Goal: Task Accomplishment & Management: Complete application form

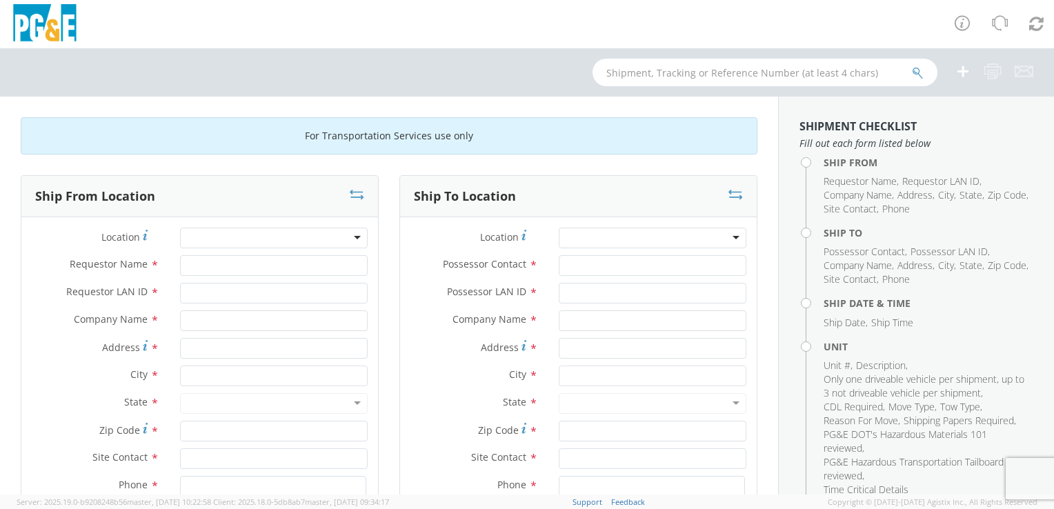
click at [349, 237] on div at bounding box center [274, 238] width 188 height 21
click at [352, 234] on div at bounding box center [274, 238] width 188 height 21
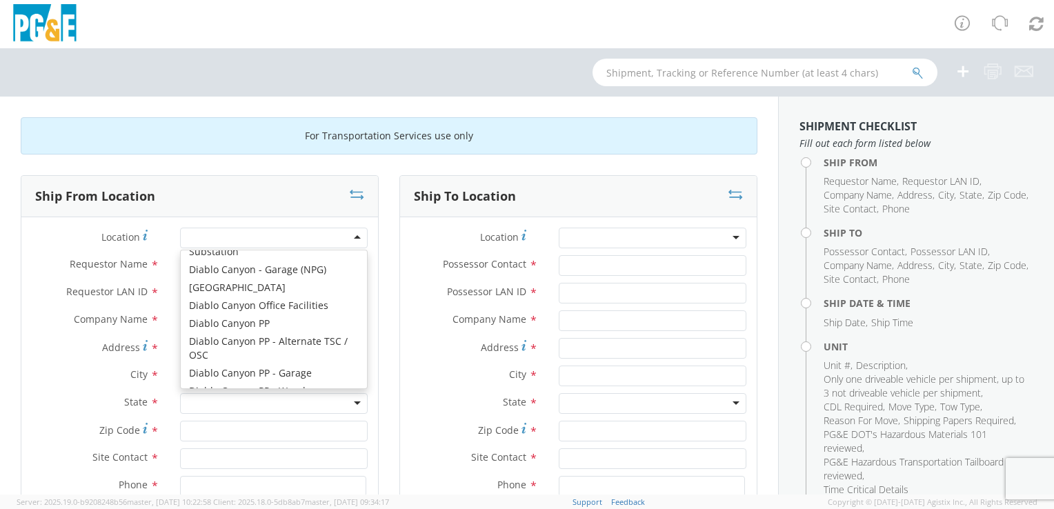
scroll to position [2166, 0]
type input "PG&E"
type input "[STREET_ADDRESS]"
type input "EUREKA"
type input "95501"
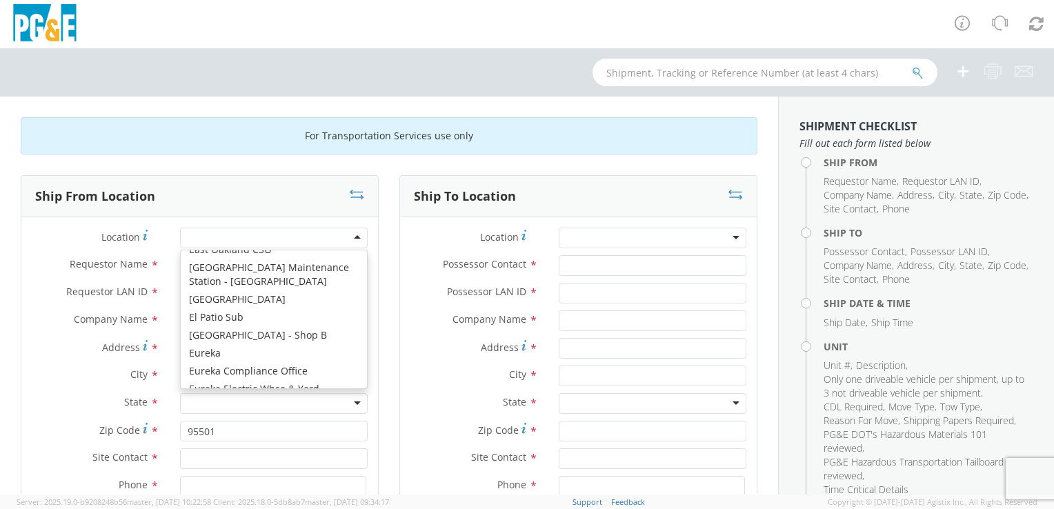
scroll to position [0, 0]
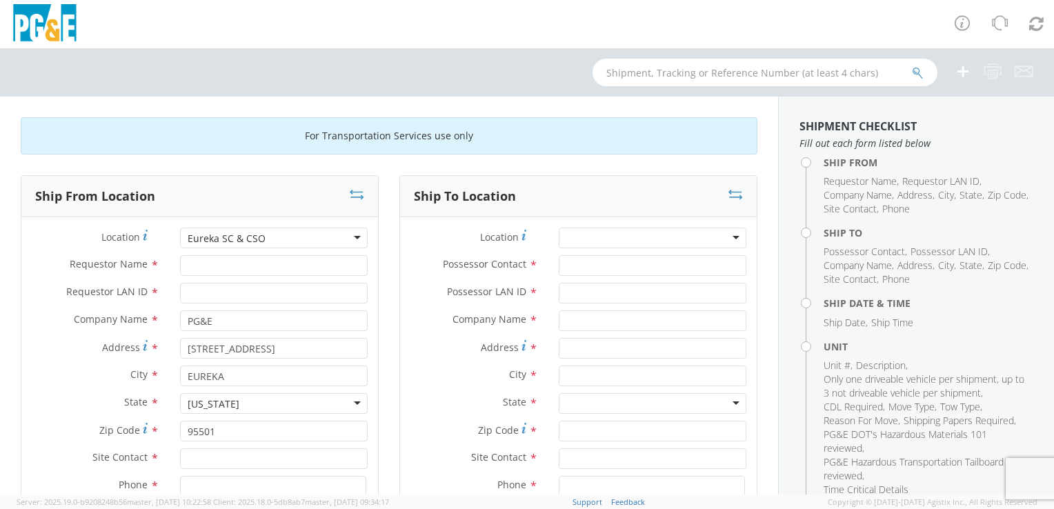
click at [721, 232] on div at bounding box center [653, 238] width 188 height 21
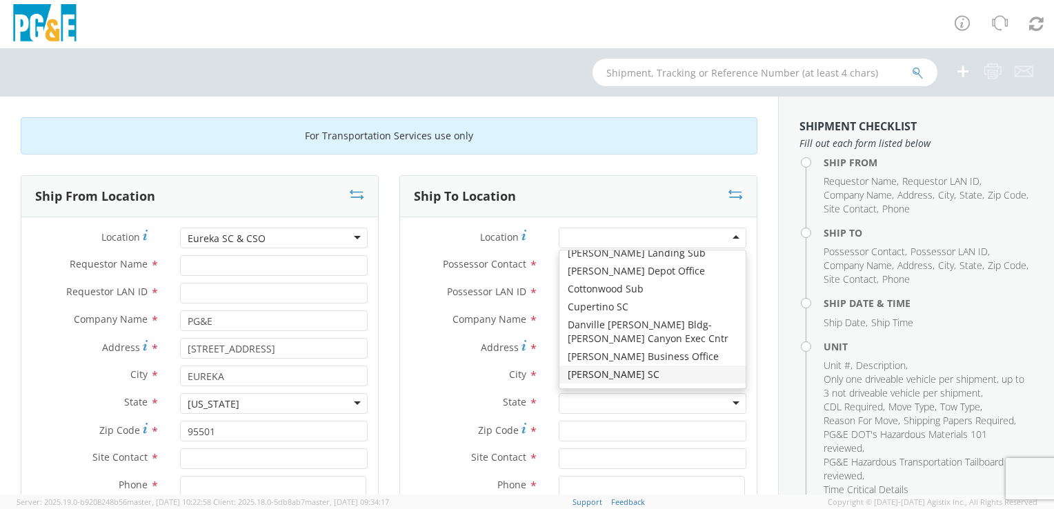
scroll to position [1608, 0]
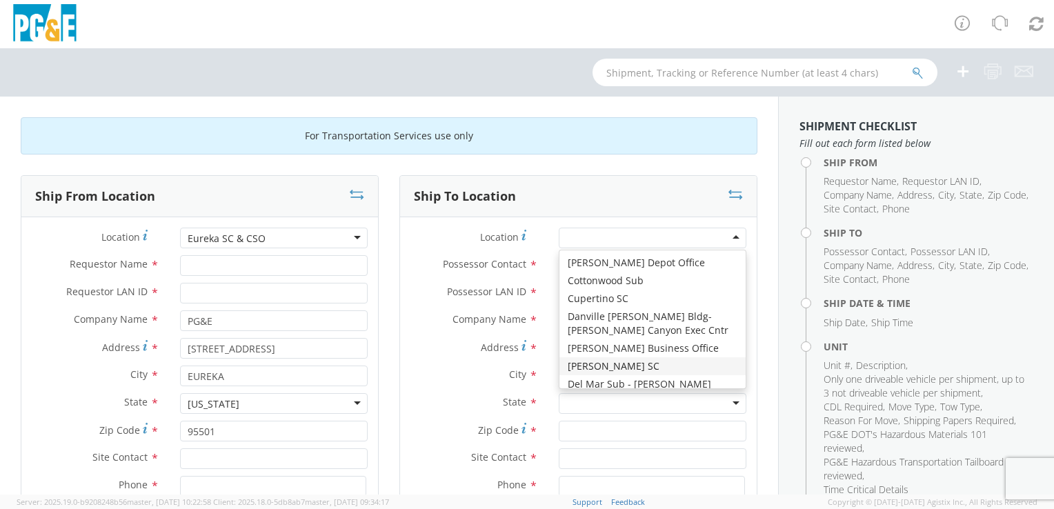
type input "PG&E"
type input "[STREET_ADDRESS]"
type input "[PERSON_NAME]"
type input "95616"
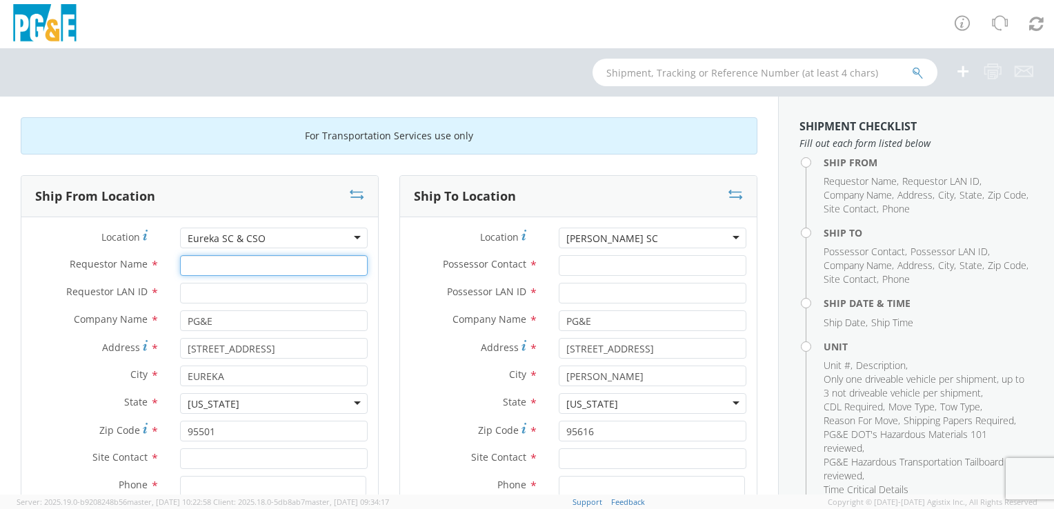
click at [252, 268] on input "Requestor Name *" at bounding box center [274, 265] width 188 height 21
type input "[PERSON_NAME]"
click at [234, 307] on div "Requestor LAN ID *" at bounding box center [199, 297] width 357 height 28
click at [234, 297] on input "Requestor LAN ID *" at bounding box center [274, 293] width 188 height 21
type input "T2MD"
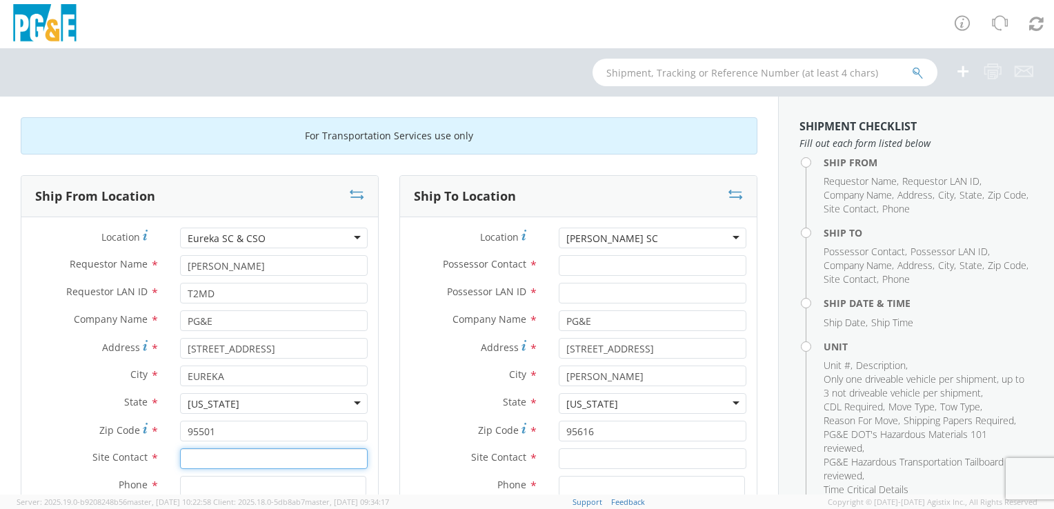
click at [225, 457] on input "text" at bounding box center [274, 458] width 188 height 21
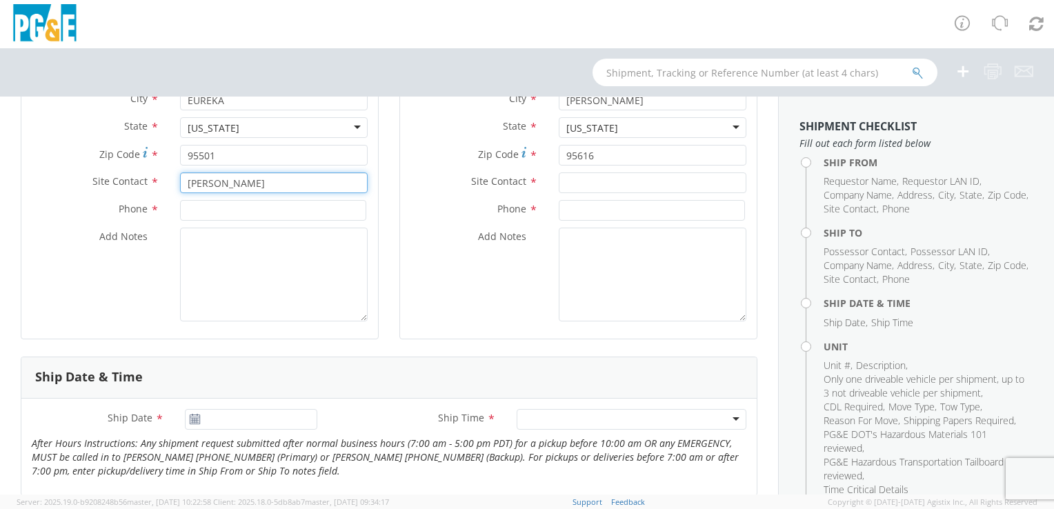
type input "[PERSON_NAME]"
click at [213, 210] on input at bounding box center [273, 210] width 186 height 21
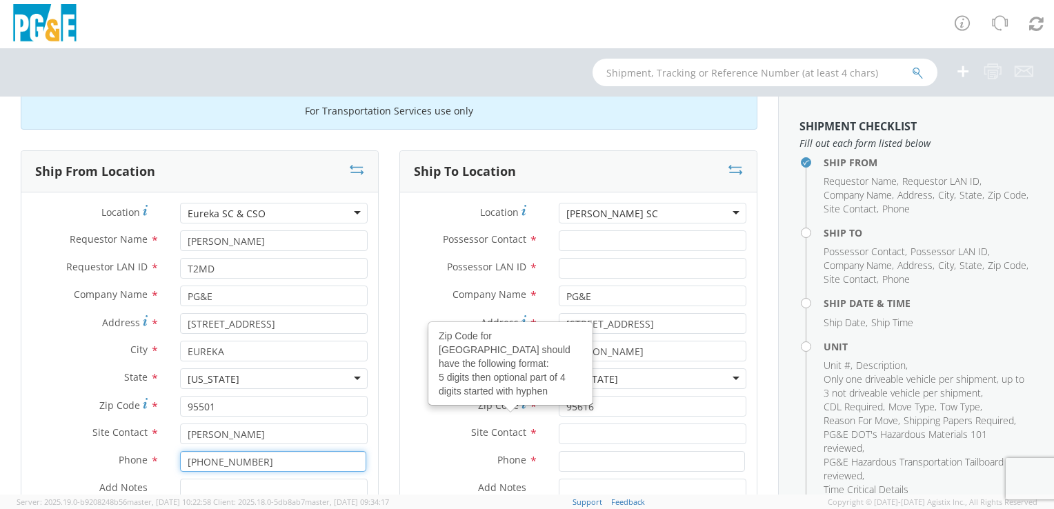
scroll to position [0, 0]
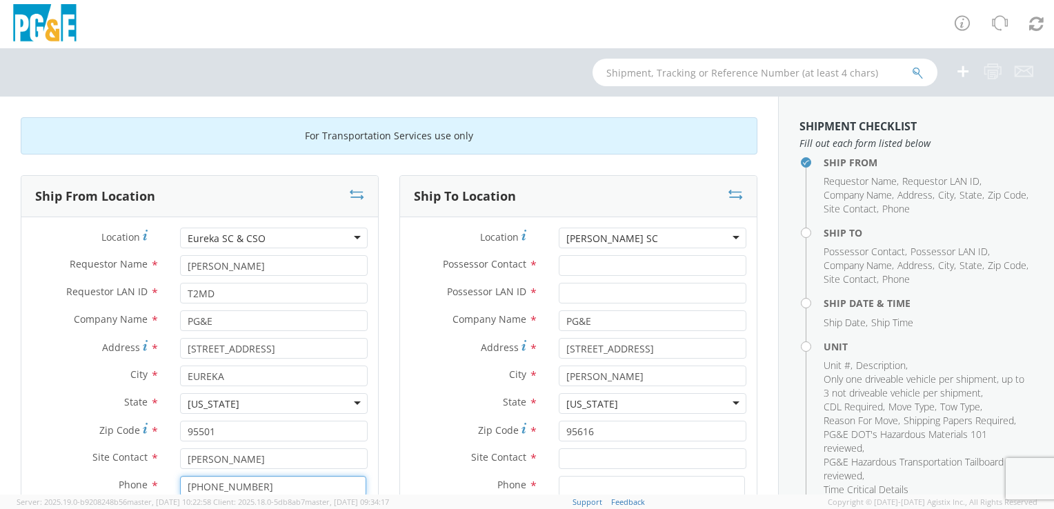
type input "[PHONE_NUMBER]"
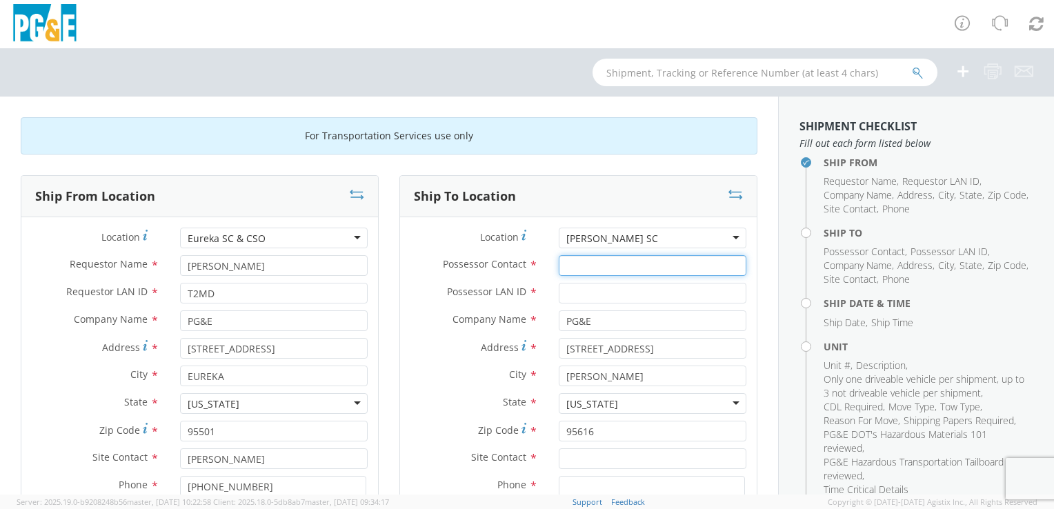
click at [581, 266] on input "Possessor Contact *" at bounding box center [653, 265] width 188 height 21
click at [592, 266] on input "Possessor Contact *" at bounding box center [653, 265] width 188 height 21
type input "[PERSON_NAME]"
click at [641, 288] on input "Possessor LAN ID *" at bounding box center [653, 293] width 188 height 21
type input "G1MN"
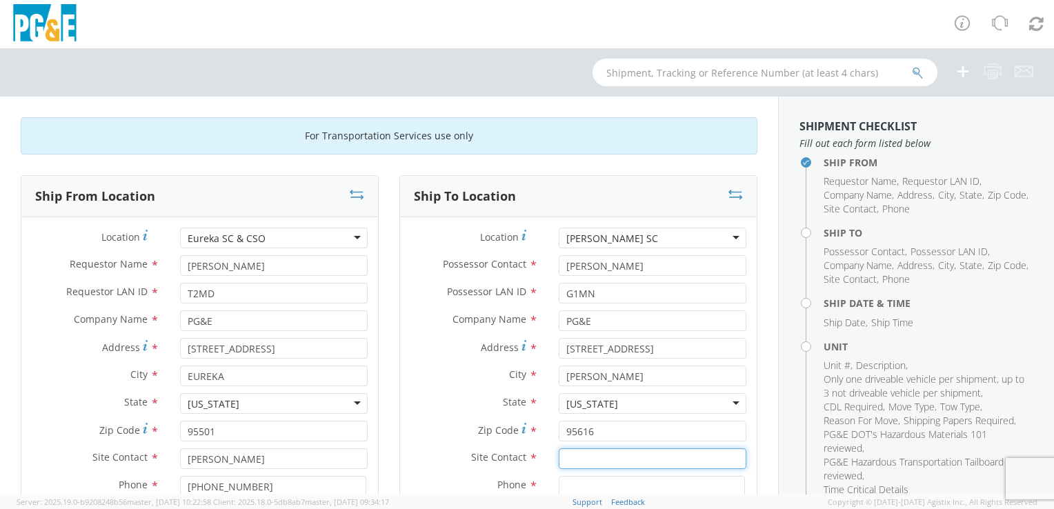
click at [594, 461] on input "text" at bounding box center [653, 458] width 188 height 21
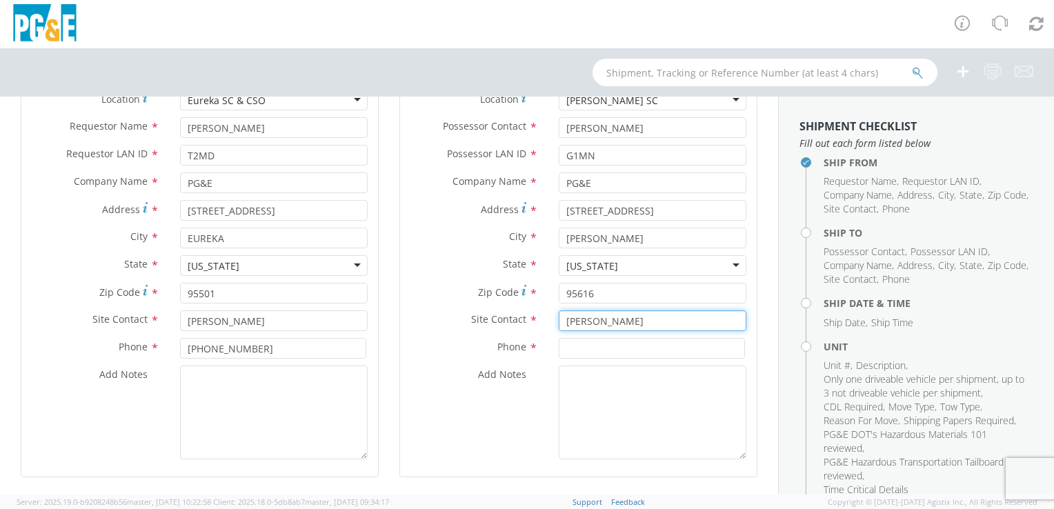
type input "[PERSON_NAME]"
click at [568, 343] on input at bounding box center [652, 348] width 186 height 21
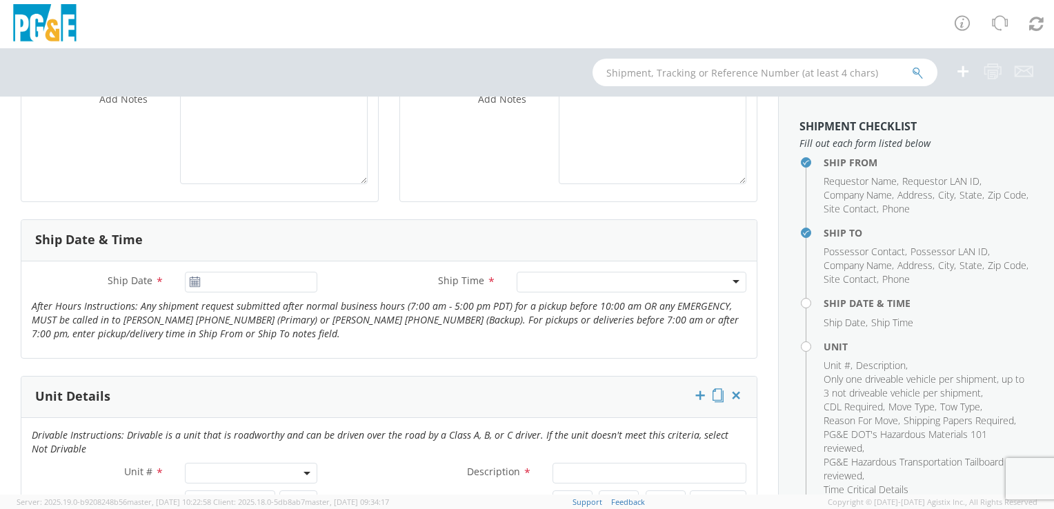
scroll to position [414, 0]
type input "[PHONE_NUMBER]"
click at [245, 286] on input "[DATE]" at bounding box center [251, 281] width 132 height 21
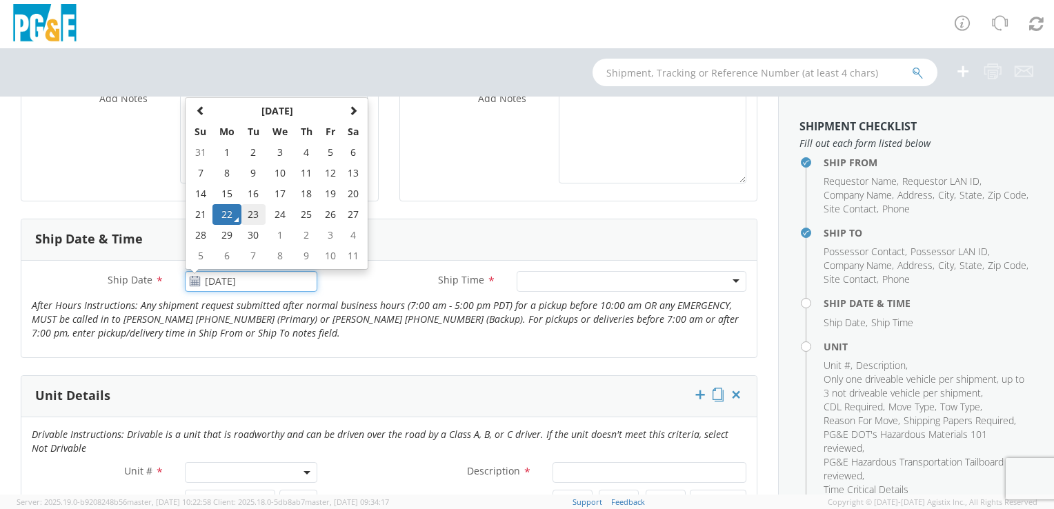
click at [248, 214] on td "23" at bounding box center [253, 214] width 24 height 21
type input "[DATE]"
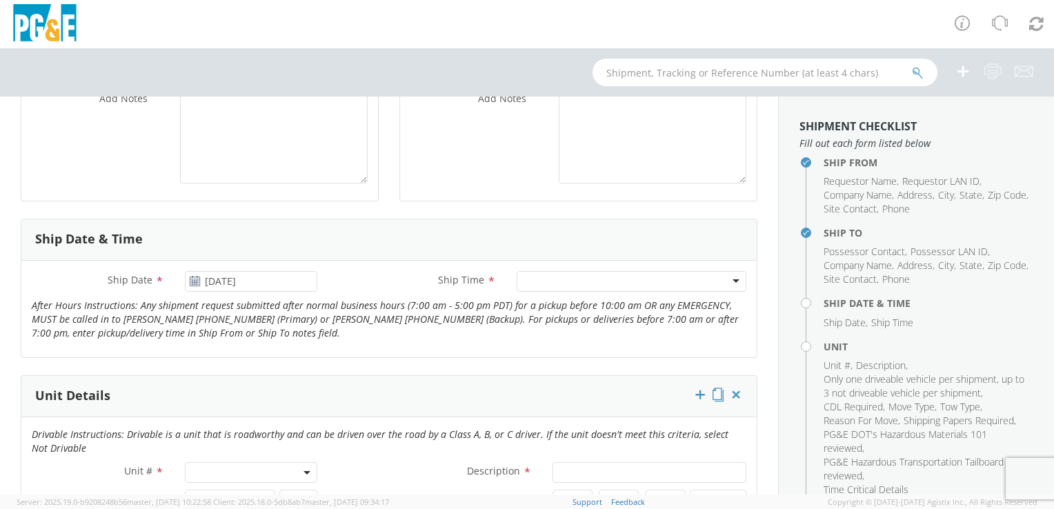
click at [546, 283] on div at bounding box center [632, 281] width 230 height 21
click at [226, 472] on span at bounding box center [251, 472] width 132 height 21
click at [229, 415] on input "search" at bounding box center [249, 413] width 123 height 21
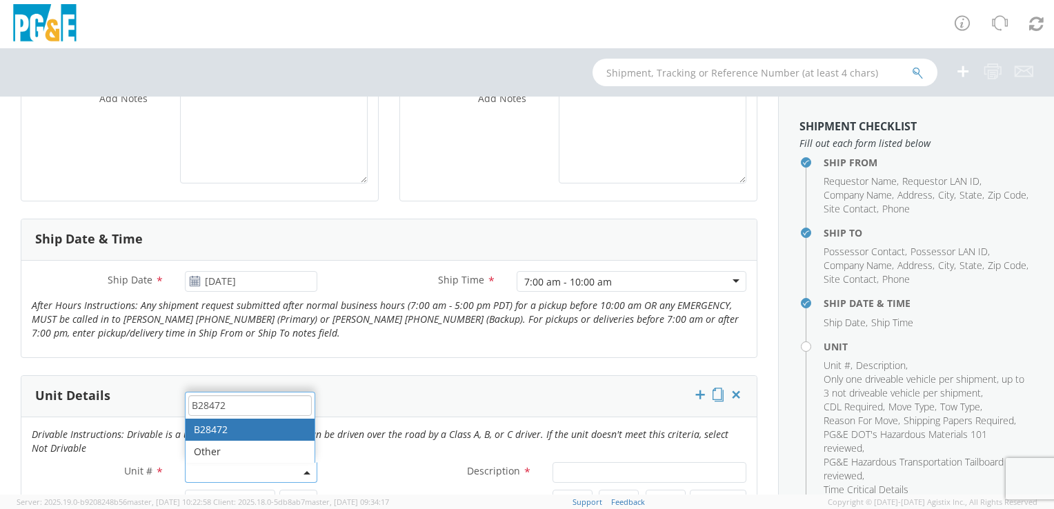
type input "B28472"
type input "TRUCK; TROUBLE W/AERIAL 4X4"
type input "19500"
select select "B28472"
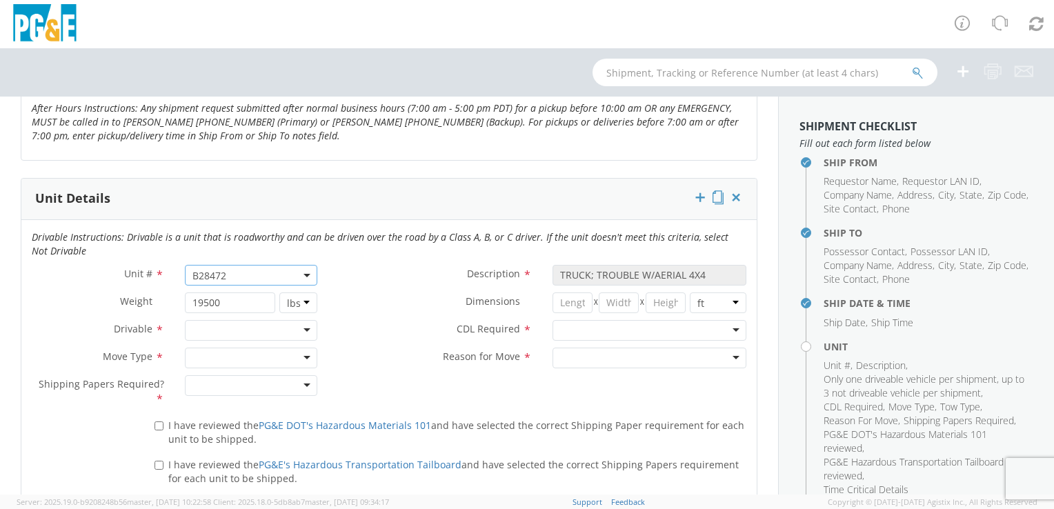
scroll to position [621, 0]
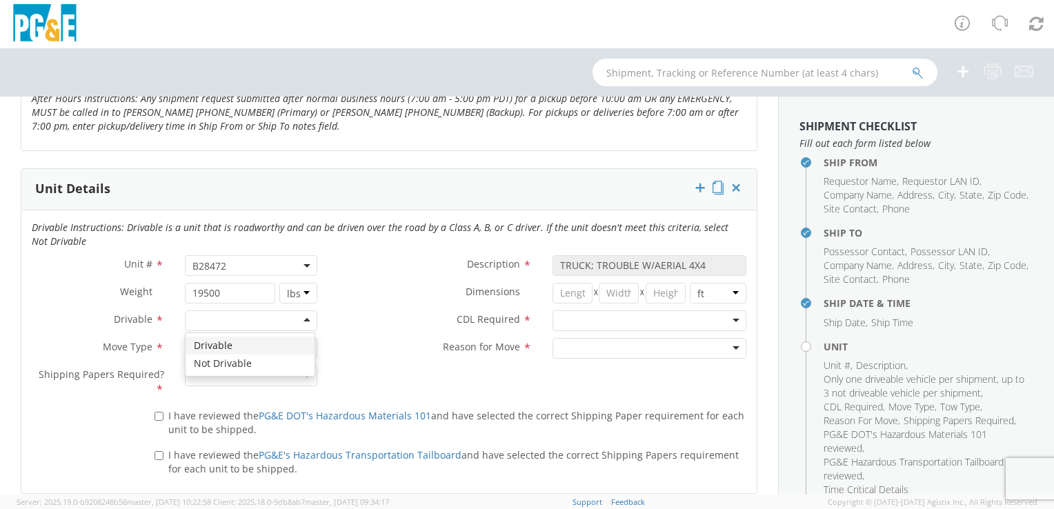
click at [259, 328] on div at bounding box center [251, 320] width 132 height 21
click at [217, 348] on div at bounding box center [251, 348] width 132 height 21
click at [210, 385] on div "No Yes" at bounding box center [251, 375] width 132 height 21
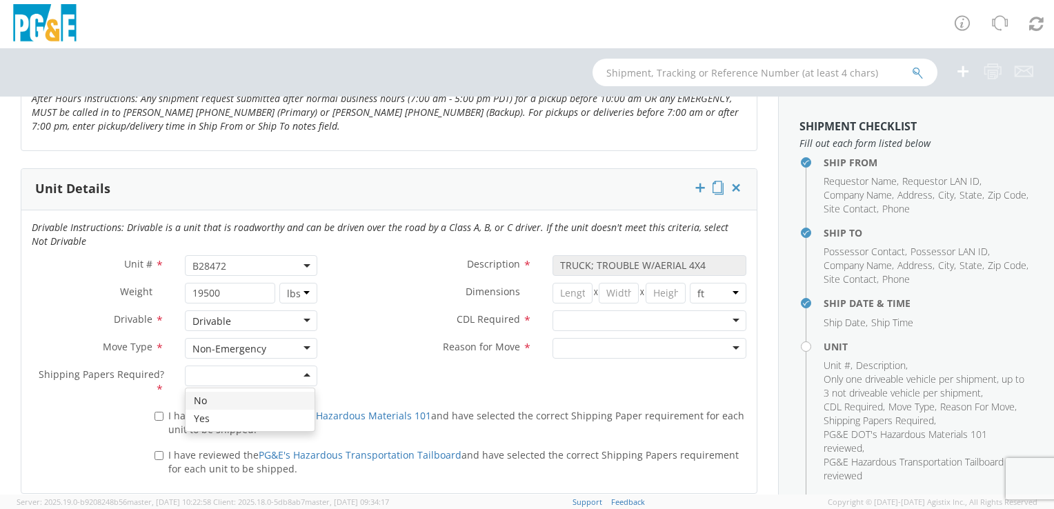
click at [214, 381] on div at bounding box center [251, 375] width 132 height 21
drag, startPoint x: 201, startPoint y: 395, endPoint x: 177, endPoint y: 404, distance: 26.4
drag, startPoint x: 159, startPoint y: 415, endPoint x: 157, endPoint y: 435, distance: 20.1
click at [159, 415] on input "I have reviewed the PG&E DOT's Hazardous Materials 101 and have selected the co…" at bounding box center [158, 416] width 9 height 9
checkbox input "true"
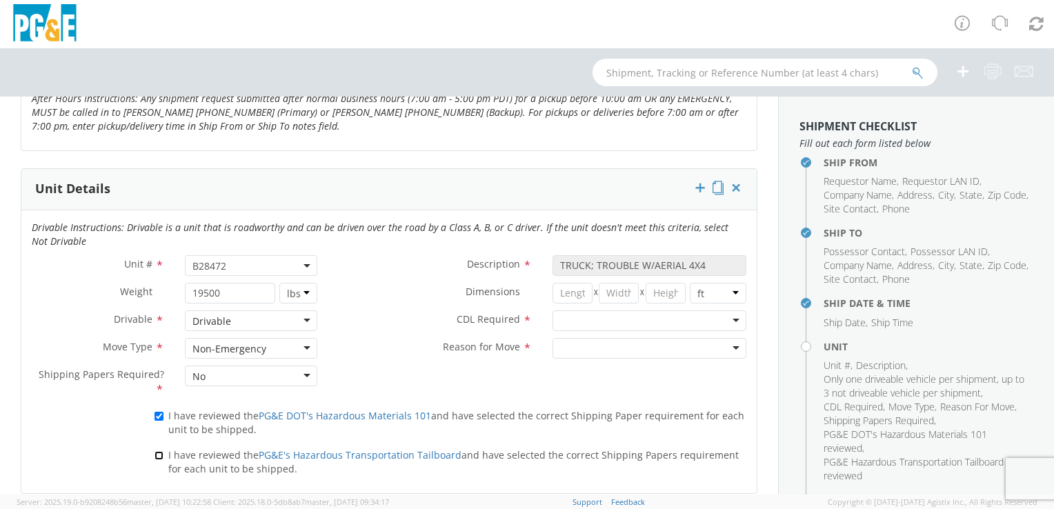
click at [157, 454] on input "I have reviewed the PG&E's Hazardous Transportation Tailboard and have selected…" at bounding box center [158, 455] width 9 height 9
checkbox input "true"
click at [625, 321] on div at bounding box center [649, 320] width 194 height 21
click at [623, 341] on div at bounding box center [649, 348] width 194 height 21
click at [475, 381] on div "Unit # * B28472 B28472 Description * TRUCK; TROUBLE W/AERIAL 4X4 Weight * 19500…" at bounding box center [388, 329] width 735 height 149
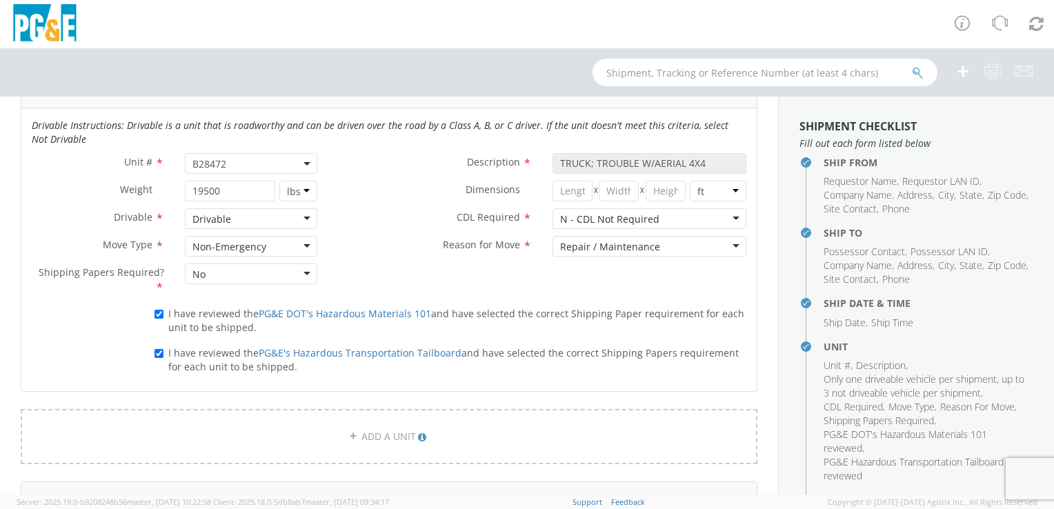
scroll to position [896, 0]
